Goal: Information Seeking & Learning: Find specific fact

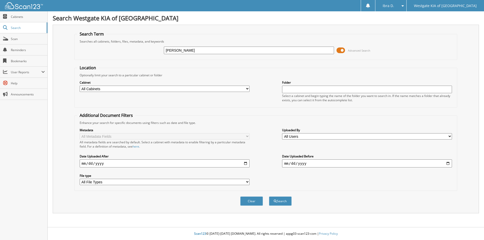
type input "[PERSON_NAME]"
click at [269, 197] on button "Search" at bounding box center [280, 201] width 23 height 9
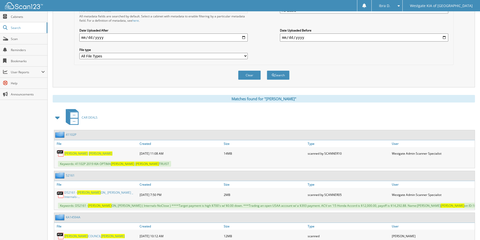
scroll to position [155, 0]
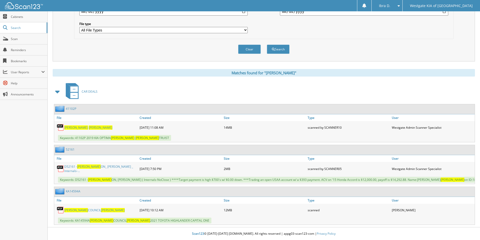
click at [70, 126] on span "[PERSON_NAME]" at bounding box center [76, 128] width 24 height 4
